Goal: Transaction & Acquisition: Purchase product/service

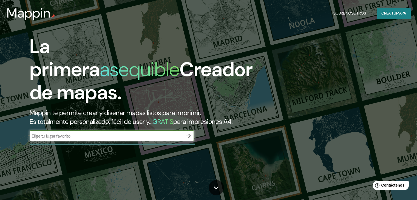
click at [386, 11] on font "Crea tu" at bounding box center [389, 13] width 15 height 5
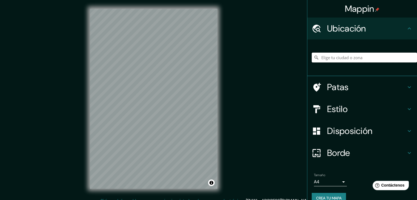
click at [342, 57] on input "Elige tu ciudad o zona" at bounding box center [364, 58] width 105 height 10
paste input "heriff [PERSON_NAME]"
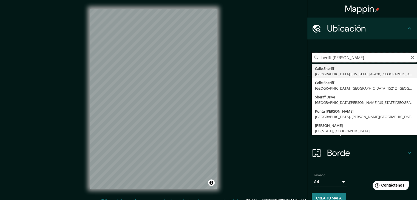
drag, startPoint x: 346, startPoint y: 58, endPoint x: 265, endPoint y: 60, distance: 81.0
click at [264, 60] on div "Mappin Ubicación heriff [PERSON_NAME][GEOGRAPHIC_DATA][PERSON_NAME][US_STATE], …" at bounding box center [208, 103] width 417 height 207
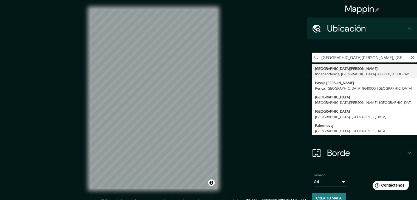
type input "[GEOGRAPHIC_DATA][PERSON_NAME], [GEOGRAPHIC_DATA] 8380000, [GEOGRAPHIC_DATA]"
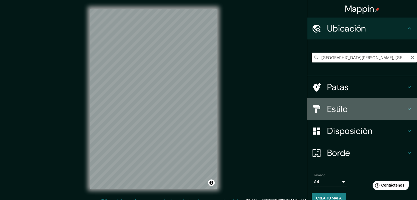
click at [334, 113] on font "Estilo" at bounding box center [337, 109] width 21 height 12
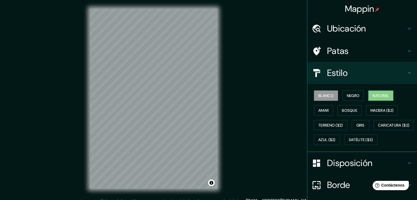
click at [375, 99] on button "Natural" at bounding box center [381, 96] width 25 height 10
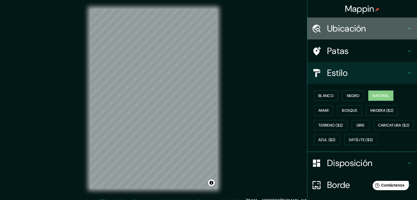
click at [351, 27] on font "Ubicación" at bounding box center [346, 29] width 39 height 12
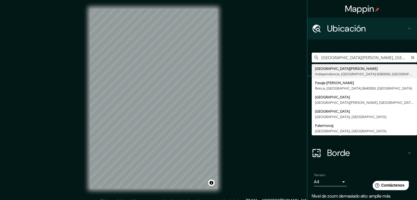
click at [397, 57] on input "[GEOGRAPHIC_DATA][PERSON_NAME], [GEOGRAPHIC_DATA] 8380000, [GEOGRAPHIC_DATA]" at bounding box center [364, 58] width 105 height 10
click at [411, 57] on icon "Claro" at bounding box center [413, 57] width 4 height 4
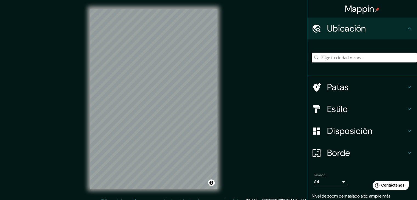
click at [401, 58] on input "Elige tu ciudad o zona" at bounding box center [364, 58] width 105 height 10
click at [357, 61] on input "Elige tu ciudad o zona" at bounding box center [364, 58] width 105 height 10
paste input "[GEOGRAPHIC_DATA]"
type input "[STREET_ADDRESS]"
click at [388, 43] on div "[GEOGRAPHIC_DATA], C1414, [GEOGRAPHIC_DATA], [GEOGRAPHIC_DATA], [GEOGRAPHIC_DAT…" at bounding box center [363, 58] width 110 height 37
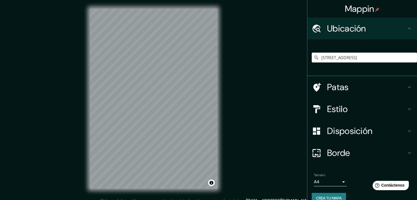
click at [334, 108] on font "Estilo" at bounding box center [337, 109] width 21 height 12
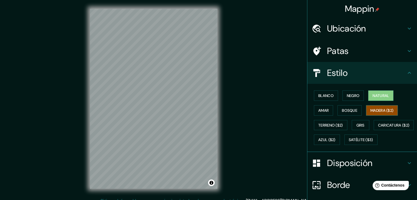
click at [371, 110] on font "Madera ($2)" at bounding box center [382, 110] width 23 height 5
click at [357, 126] on font "Gris" at bounding box center [361, 125] width 8 height 5
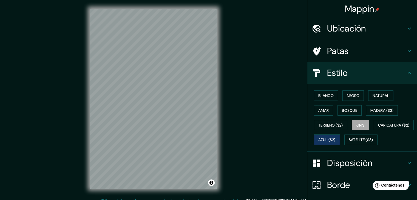
click at [336, 139] on font "Azul ($2)" at bounding box center [327, 140] width 17 height 5
click at [378, 128] on font "Caricatura ($2)" at bounding box center [394, 125] width 32 height 5
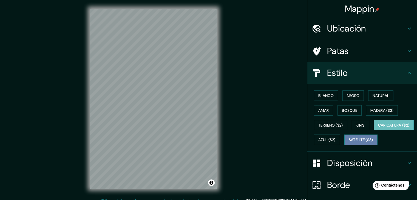
click at [349, 144] on font "Satélite ($3)" at bounding box center [361, 139] width 24 height 7
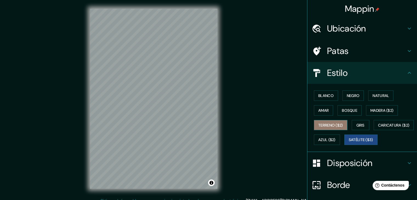
click at [328, 127] on font "Terreno ($2)" at bounding box center [331, 125] width 25 height 5
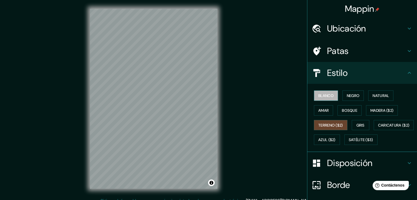
click at [323, 96] on font "Blanco" at bounding box center [326, 95] width 15 height 5
click at [347, 97] on font "Negro" at bounding box center [353, 95] width 13 height 5
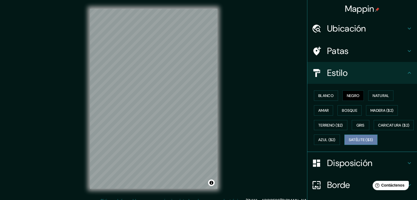
click at [349, 143] on font "Satélite ($3)" at bounding box center [361, 140] width 24 height 5
